Goal: Transaction & Acquisition: Obtain resource

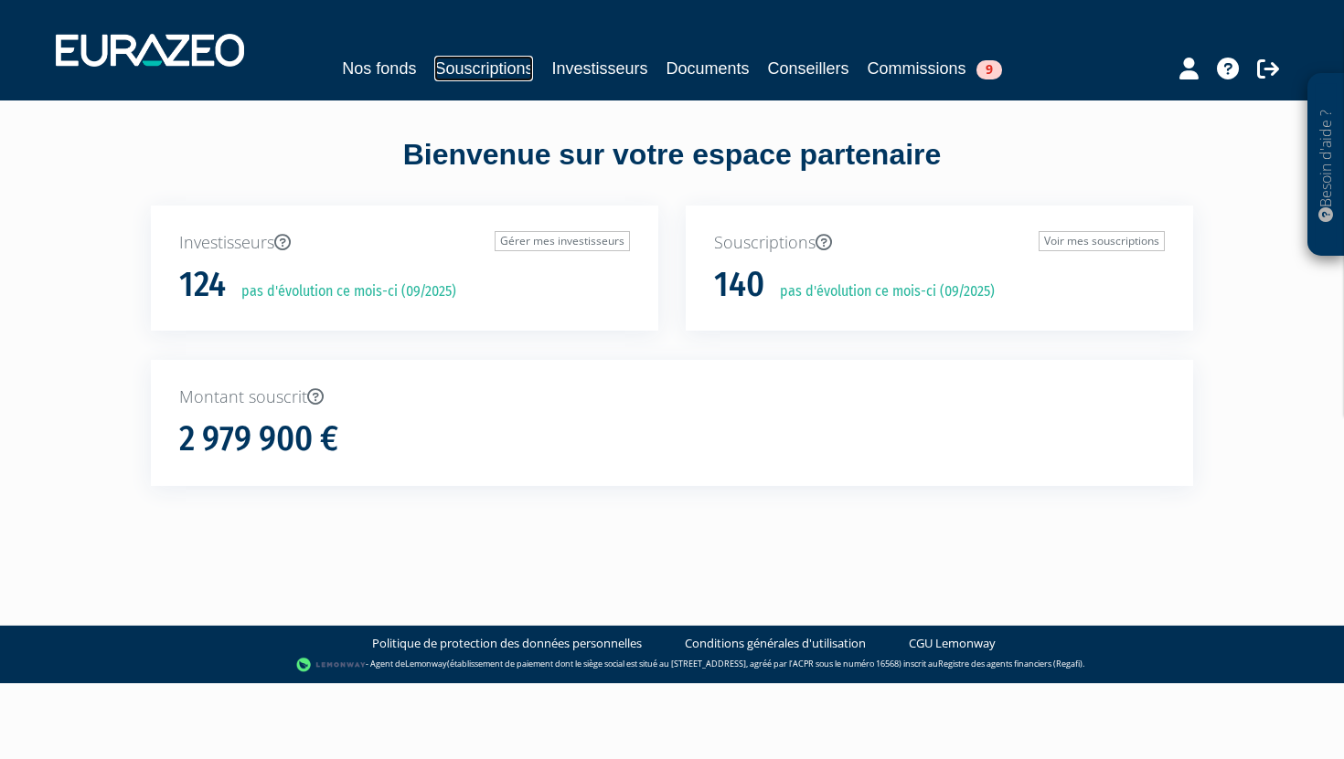
click at [507, 71] on link "Souscriptions" at bounding box center [483, 69] width 99 height 26
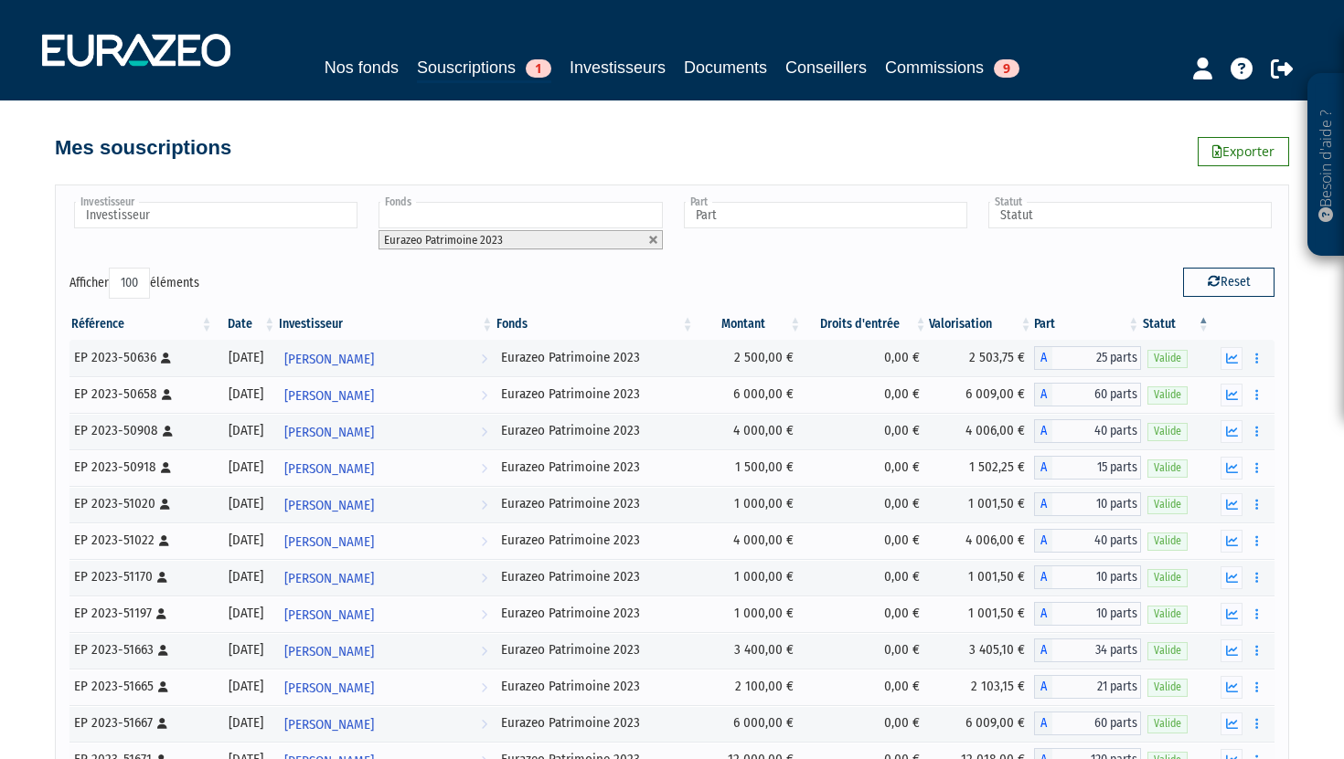
select select "100"
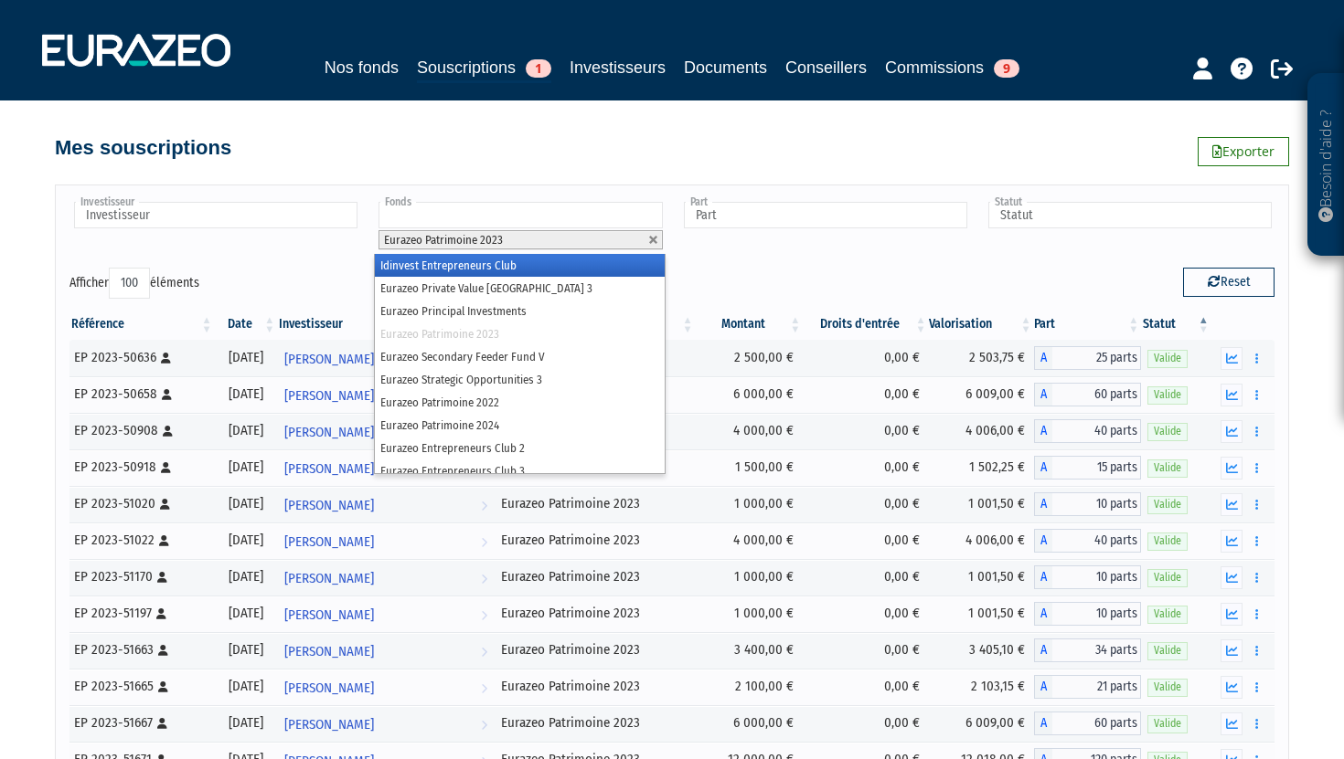
click at [425, 212] on input "text" at bounding box center [519, 215] width 283 height 27
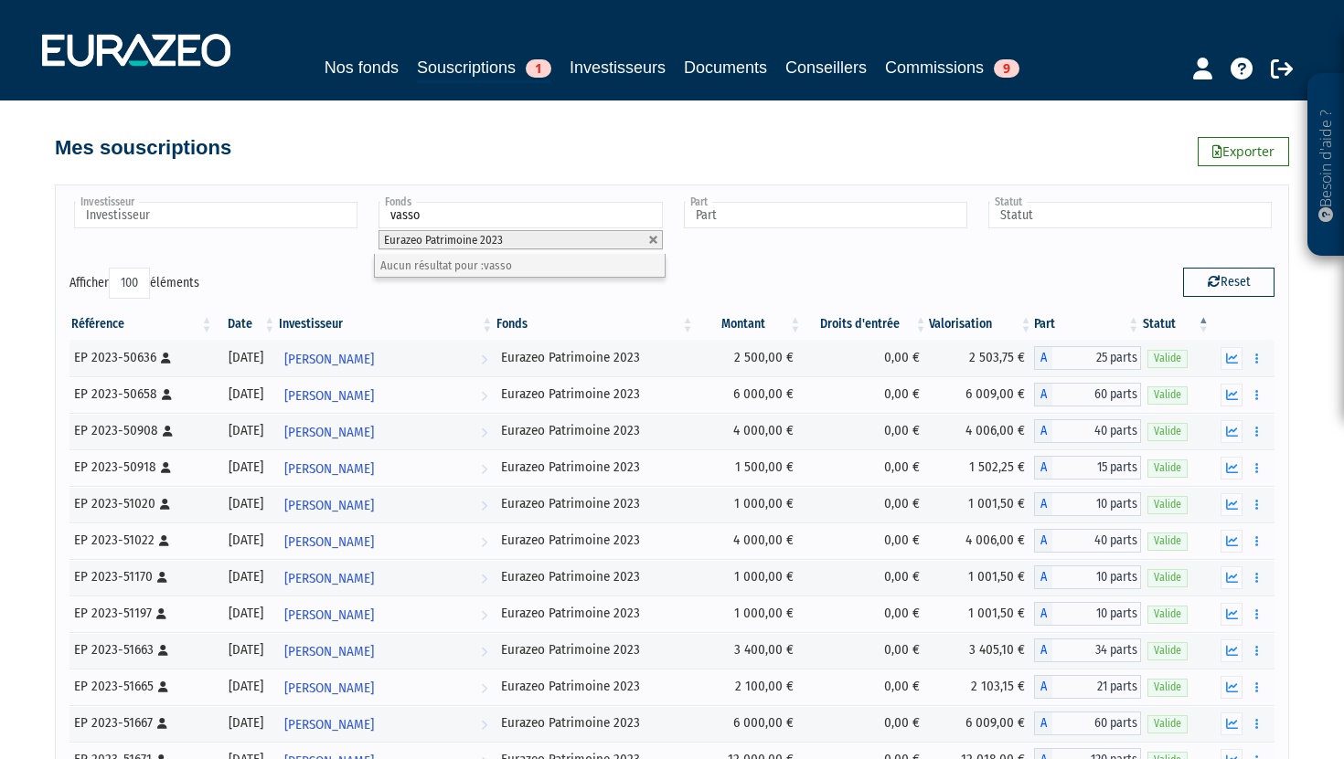
type input "vasso"
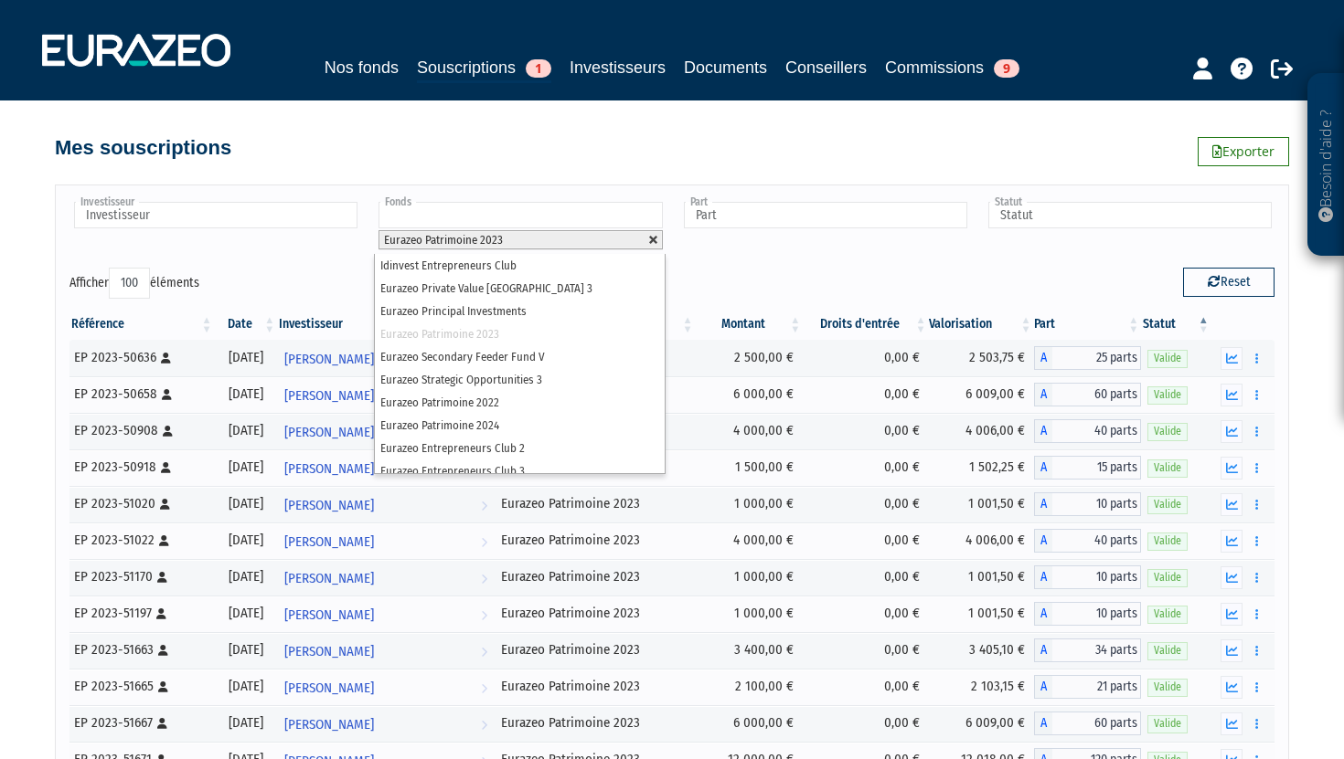
click at [653, 239] on link at bounding box center [653, 240] width 11 height 11
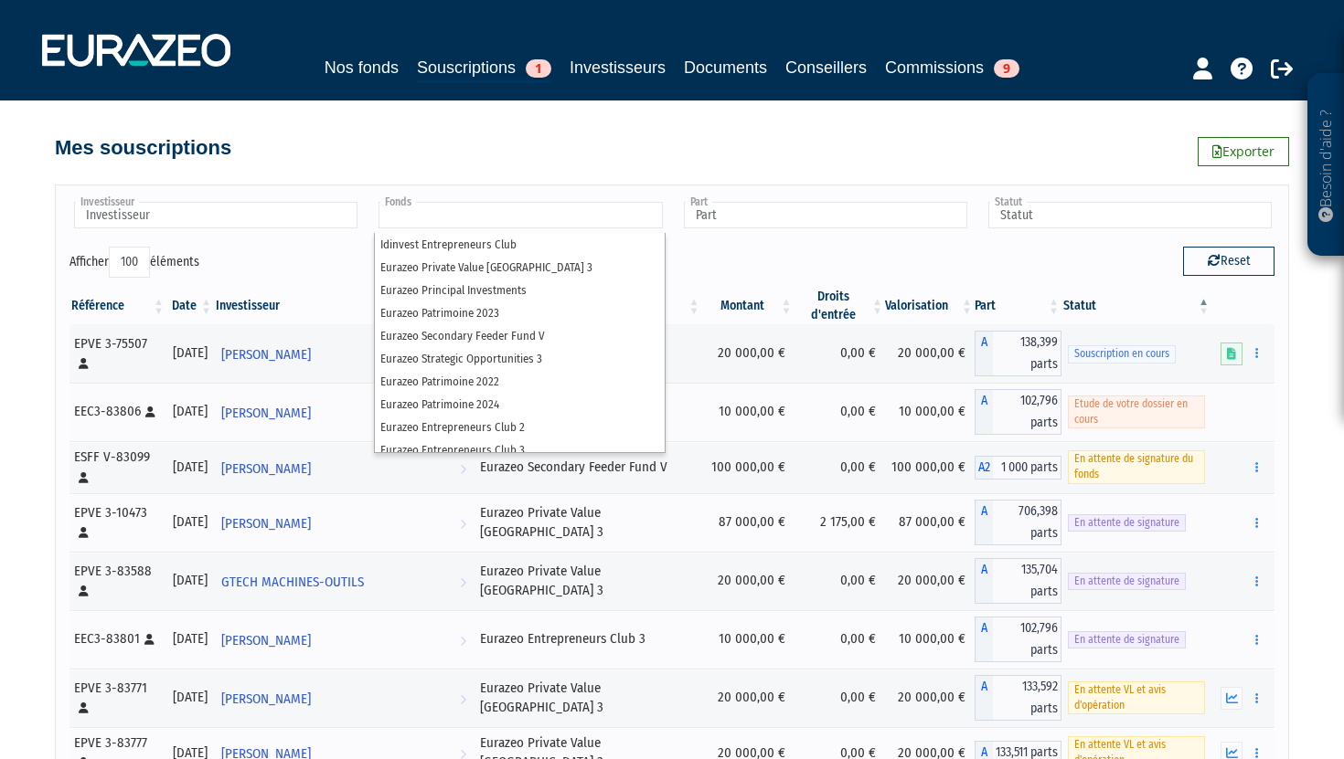
click at [742, 238] on div "Investisseur 922E VENTURES AGILECH ARTHUR VEITH Adam Smith Adriaan DETAVERNIER …" at bounding box center [672, 223] width 1232 height 48
type input "Fonds"
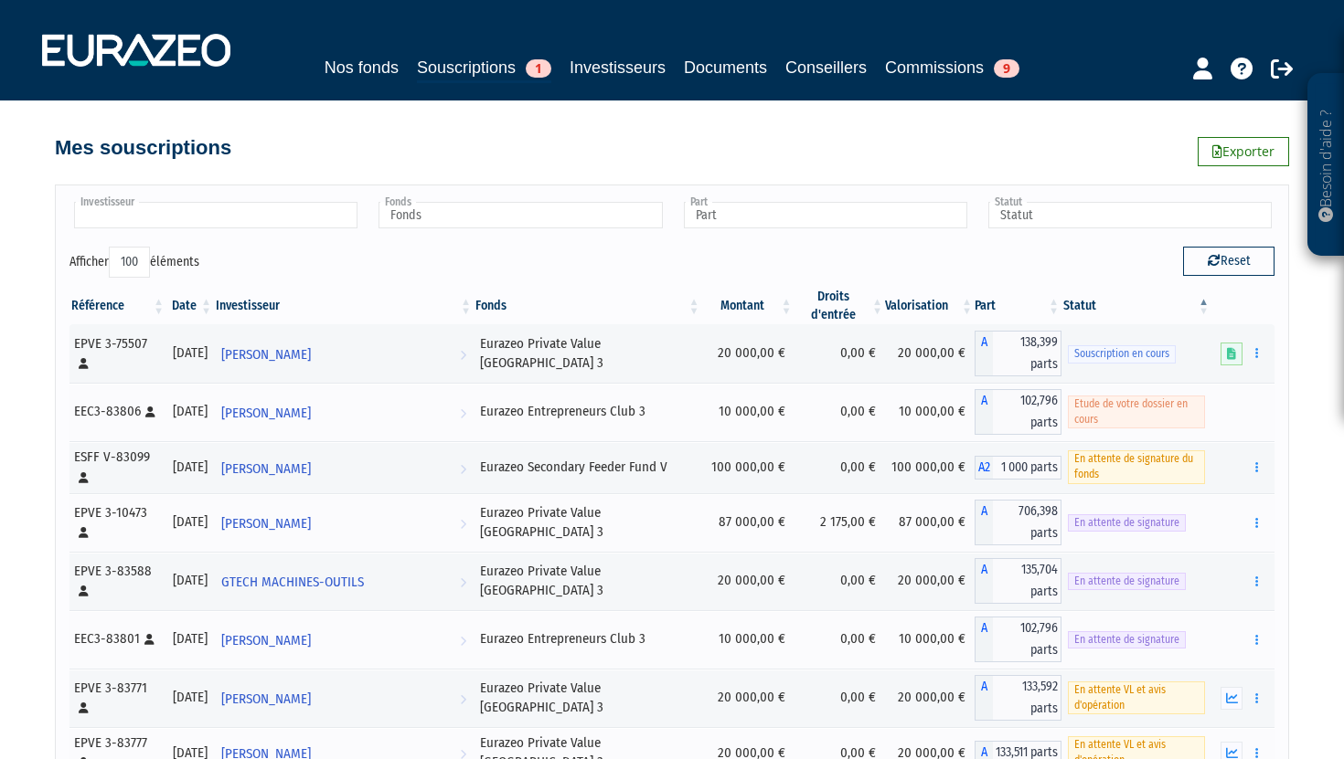
click at [185, 224] on input "text" at bounding box center [215, 215] width 283 height 27
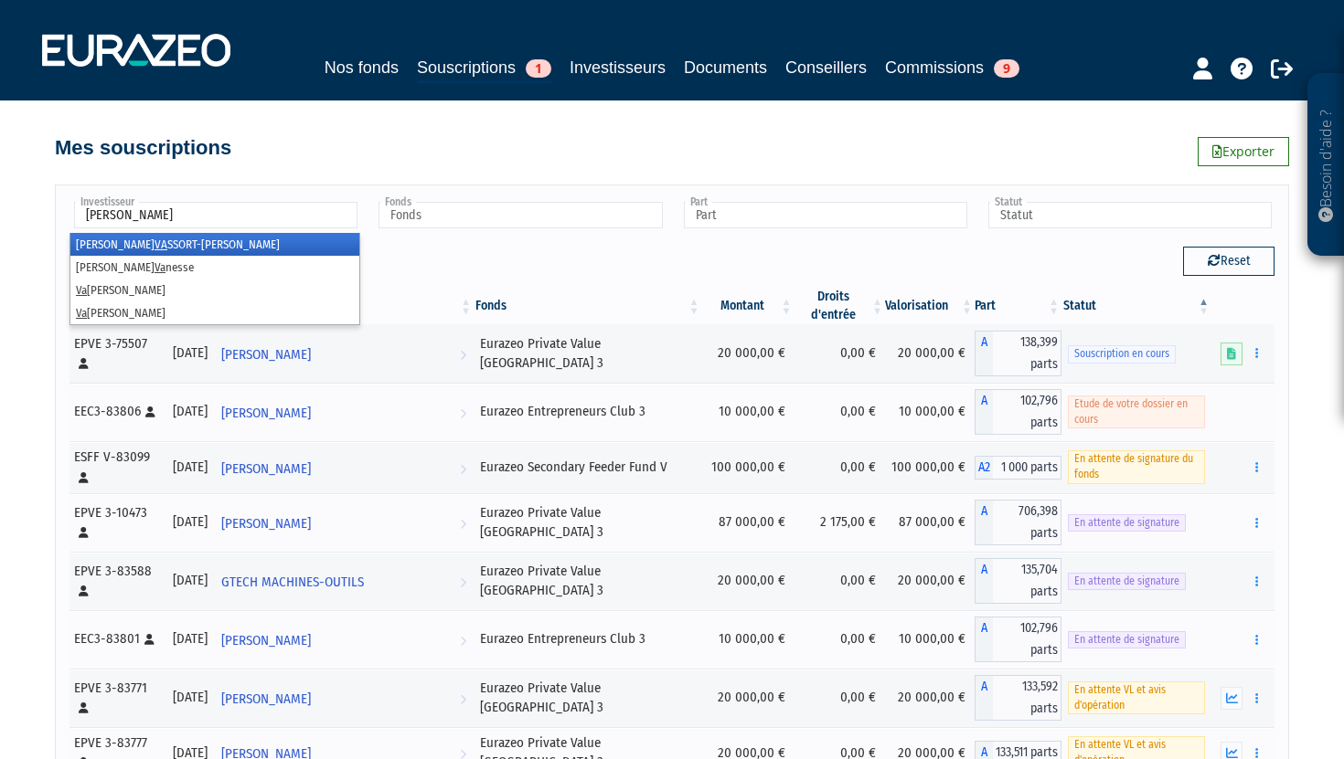
type input "vasso"
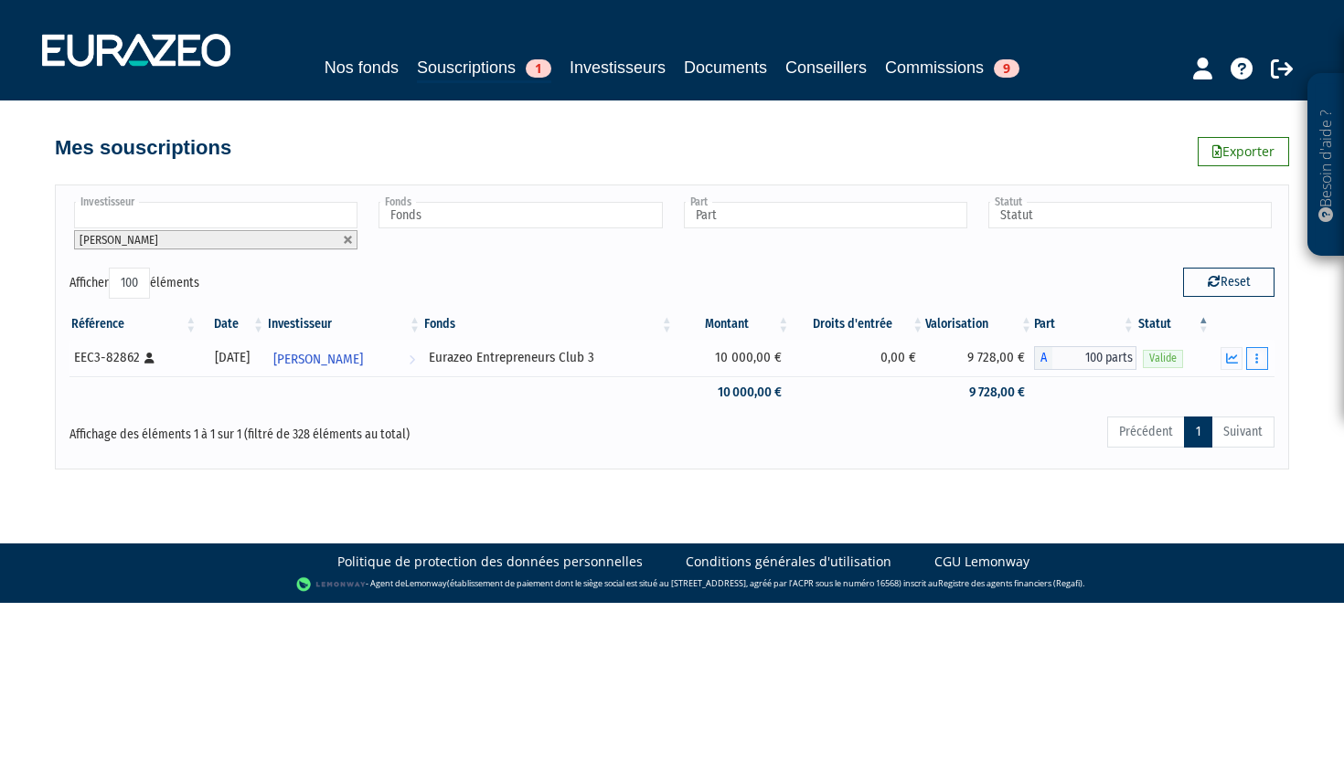
click at [1262, 357] on button "button" at bounding box center [1257, 358] width 22 height 23
click at [1259, 360] on button "button" at bounding box center [1257, 358] width 22 height 23
click at [1206, 388] on link "Documents" at bounding box center [1216, 392] width 91 height 30
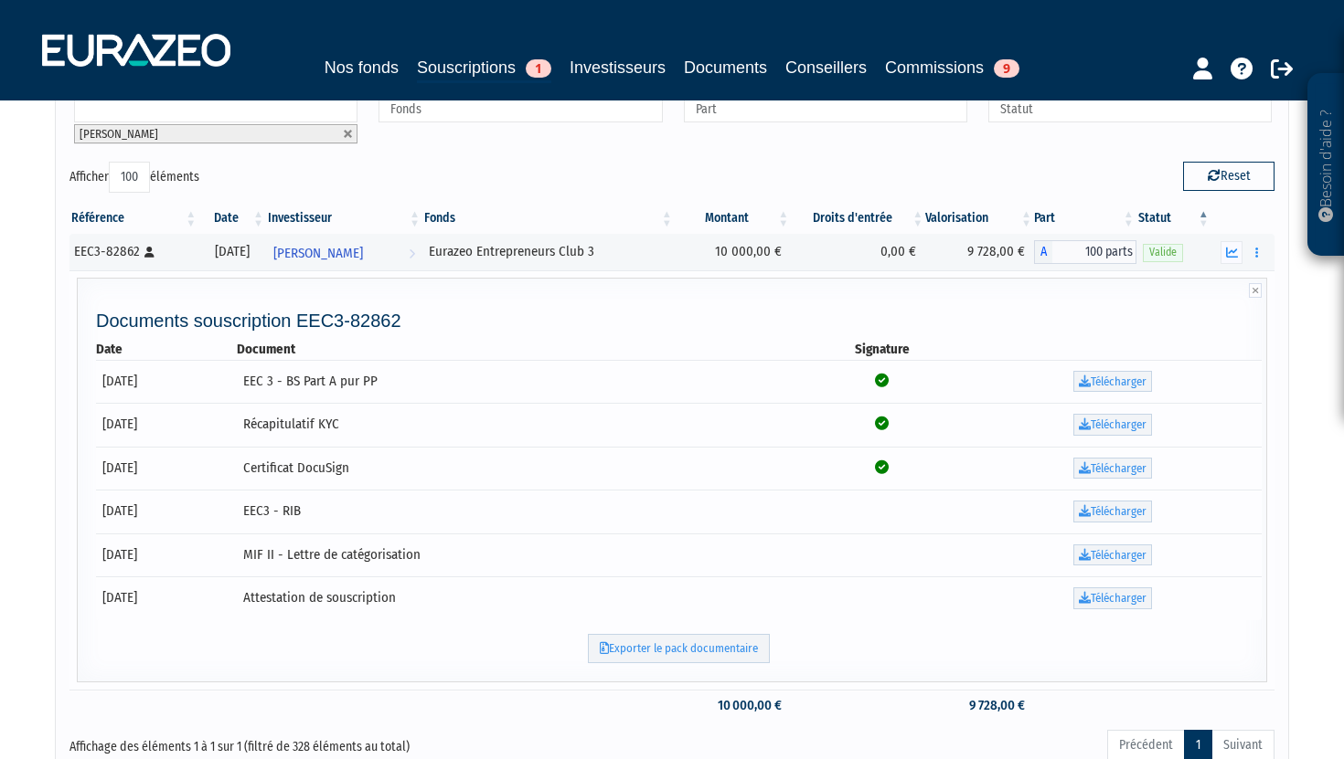
scroll to position [107, 0]
click at [1126, 598] on link "Télécharger" at bounding box center [1112, 598] width 79 height 22
